Goal: Find contact information: Find contact information

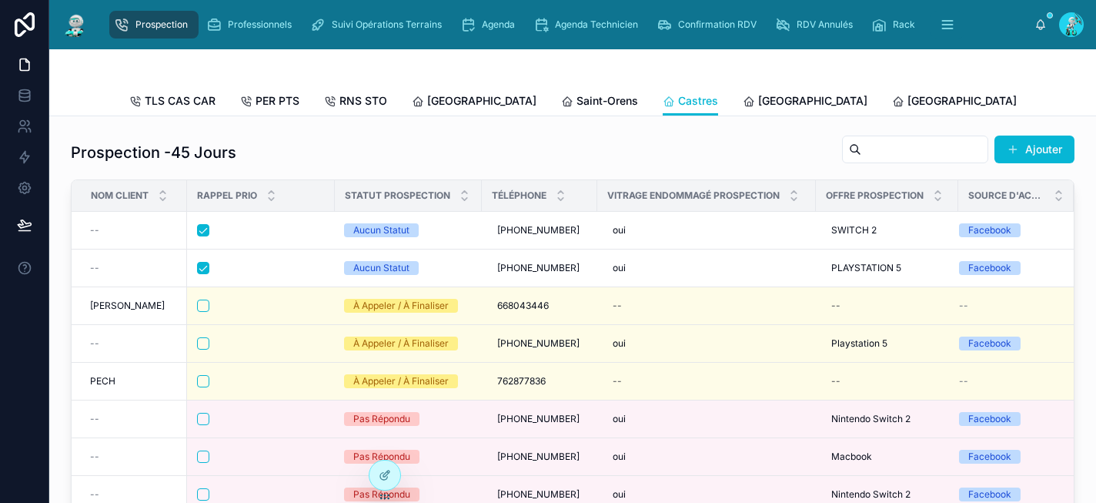
scroll to position [39, 0]
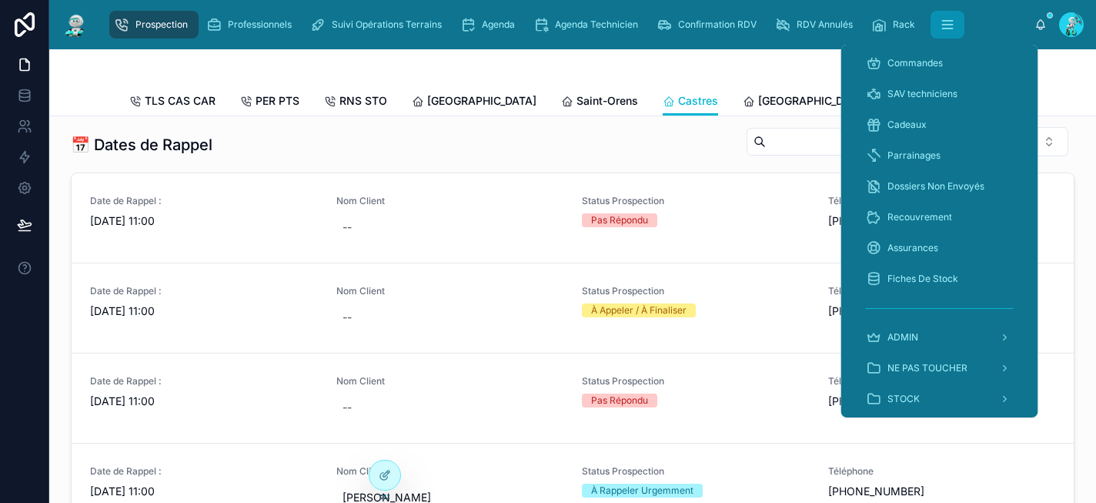
click at [942, 28] on icon "scrollable content" at bounding box center [947, 28] width 10 height 0
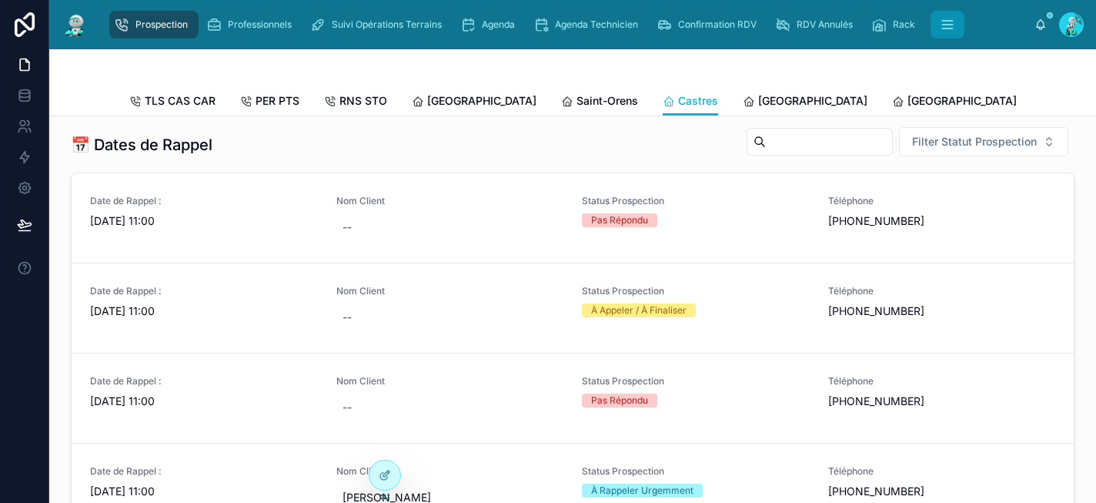
click at [950, 21] on icon "scrollable content" at bounding box center [947, 21] width 10 height 0
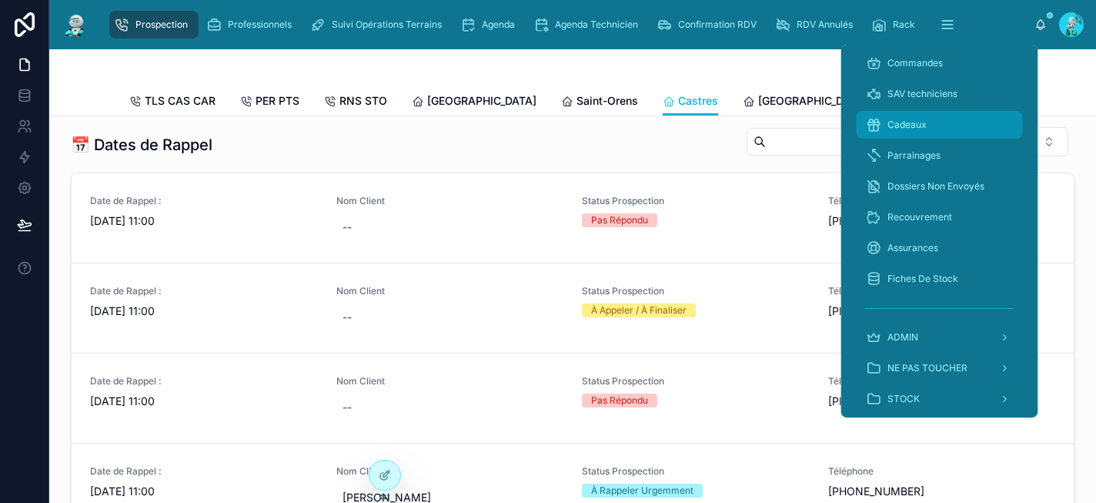
click at [920, 120] on span "Cadeaux" at bounding box center [906, 125] width 39 height 12
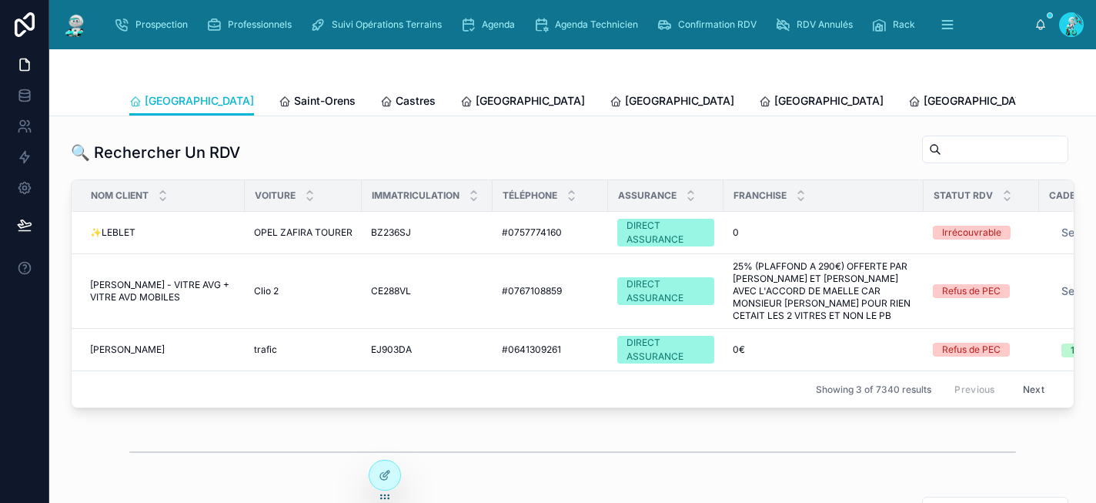
click at [950, 149] on input "text" at bounding box center [1004, 150] width 126 height 22
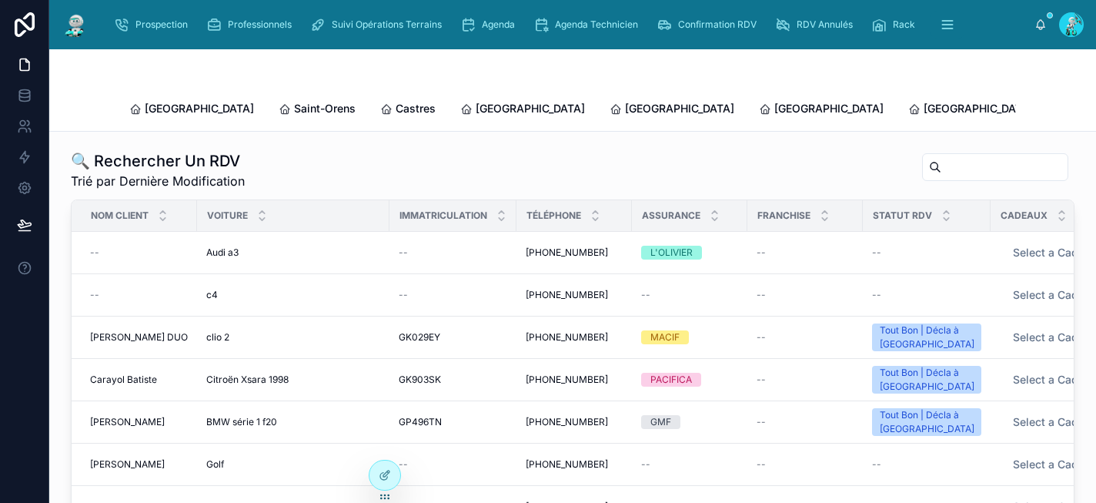
click at [941, 156] on input "text" at bounding box center [1004, 167] width 126 height 22
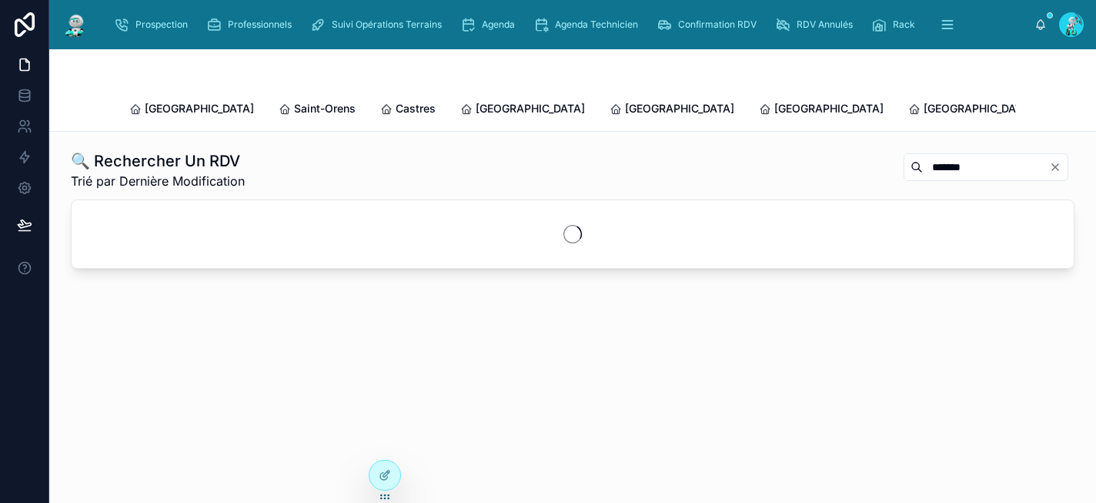
type input "*******"
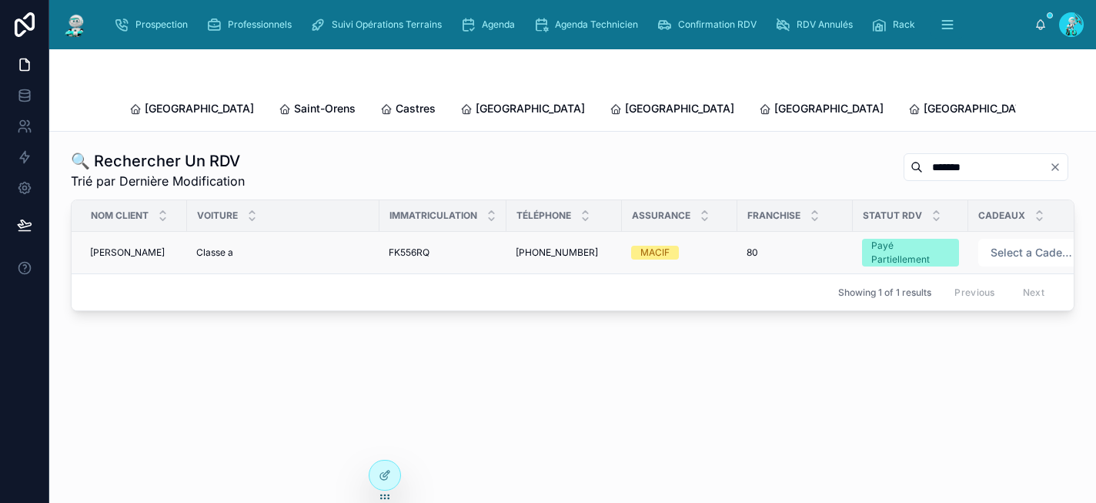
click at [574, 246] on span "[PHONE_NUMBER]" at bounding box center [557, 252] width 82 height 12
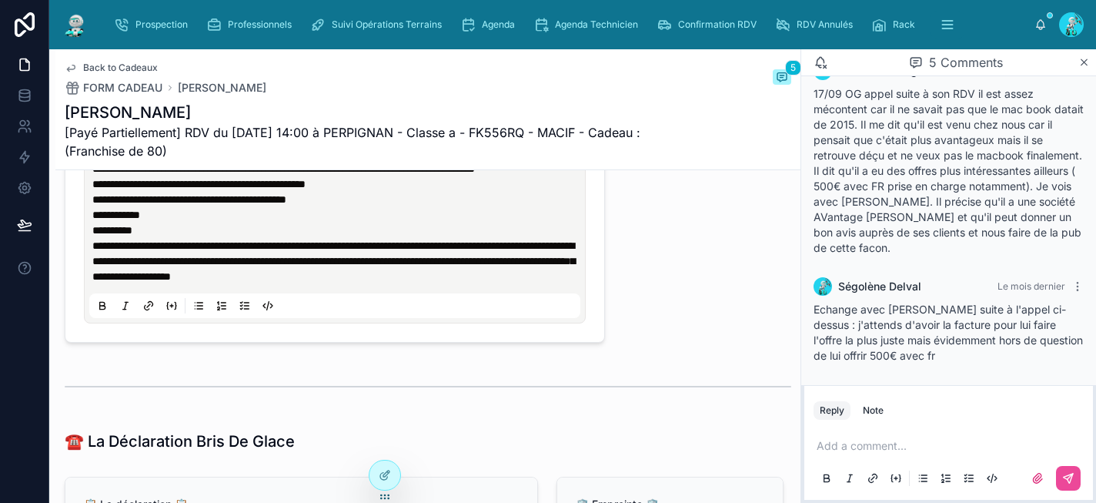
scroll to position [1565, 0]
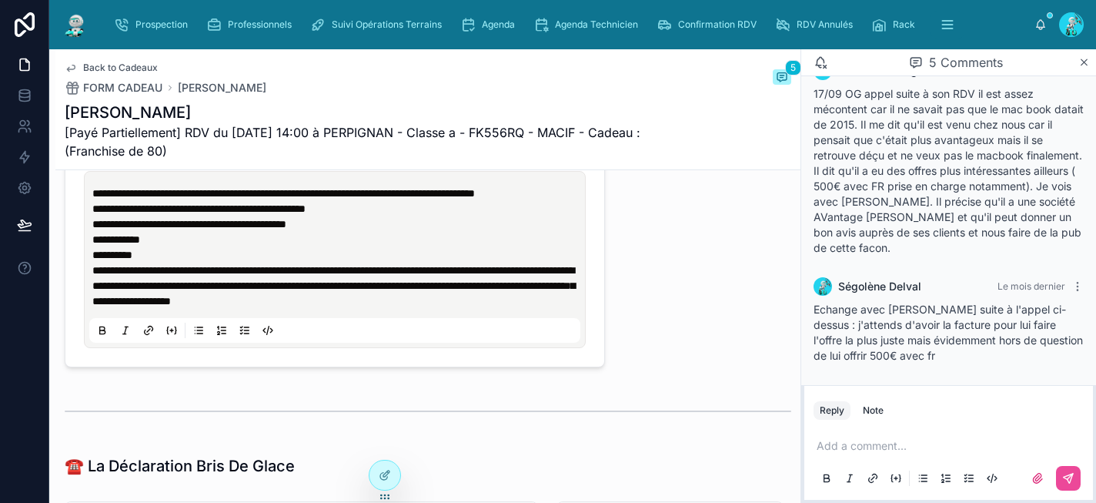
click at [686, 304] on div "**********" at bounding box center [427, 444] width 745 height 3643
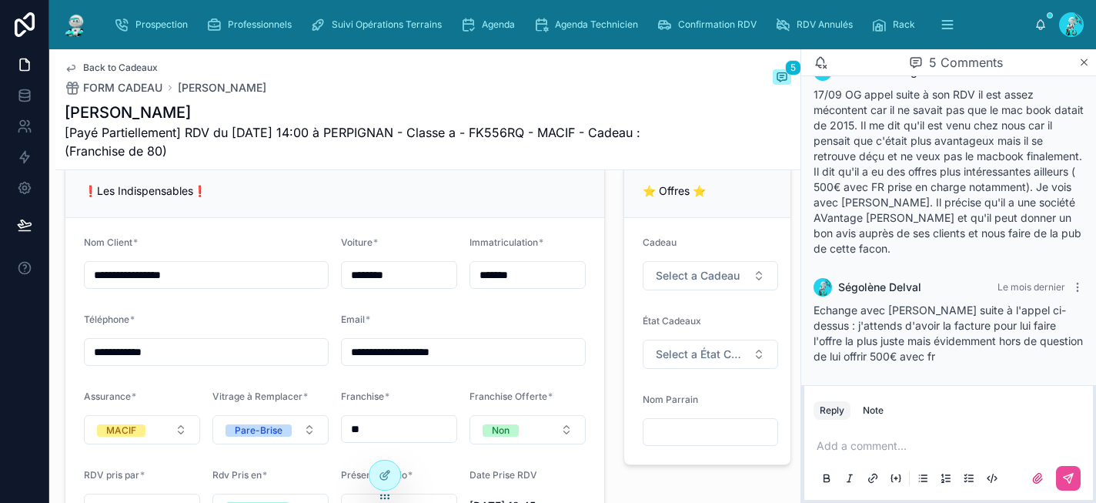
scroll to position [394, 0]
